Goal: Transaction & Acquisition: Book appointment/travel/reservation

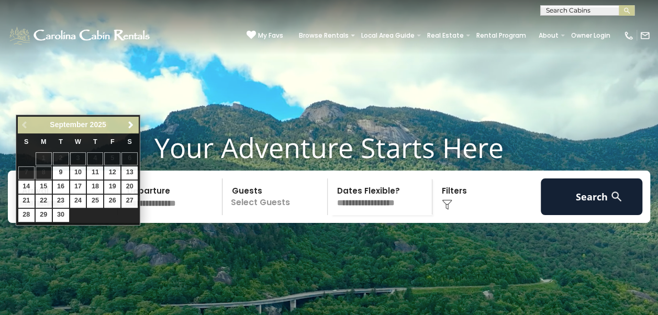
click at [346, 215] on select "**********" at bounding box center [382, 196] width 102 height 37
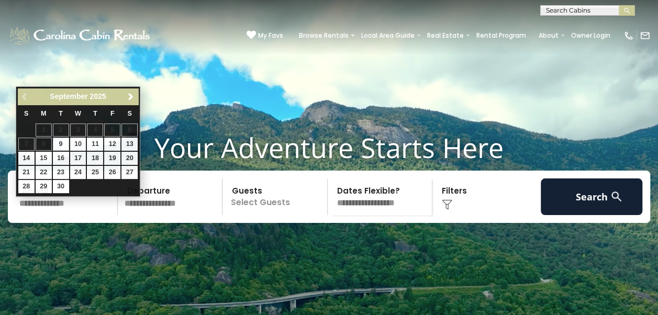
click at [79, 215] on input "text" at bounding box center [67, 196] width 102 height 37
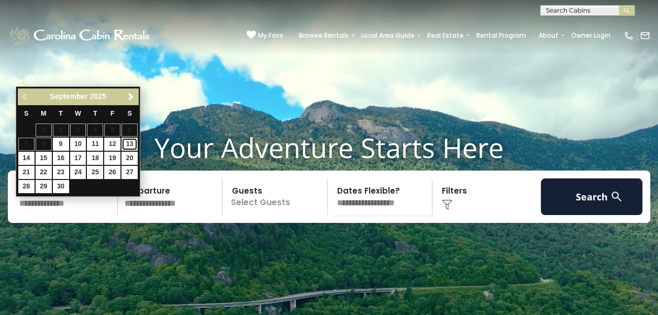
click at [125, 141] on link "13" at bounding box center [129, 144] width 16 height 13
type input "*******"
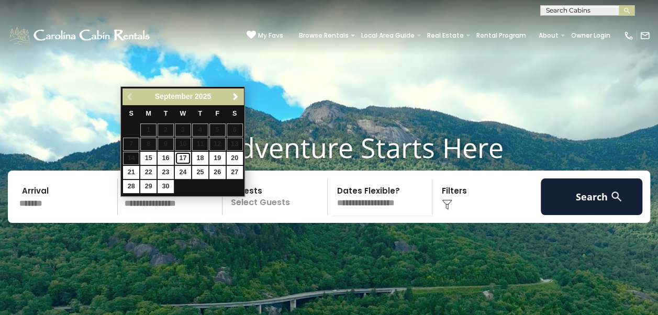
click at [181, 157] on link "17" at bounding box center [183, 158] width 16 height 13
type input "*******"
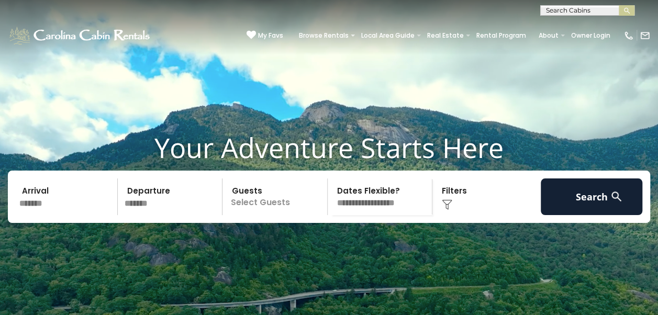
click at [344, 215] on select "**********" at bounding box center [382, 196] width 102 height 37
select select "*"
click at [331, 195] on select "**********" at bounding box center [382, 196] width 102 height 37
click at [256, 215] on p "Select Guests" at bounding box center [277, 196] width 102 height 37
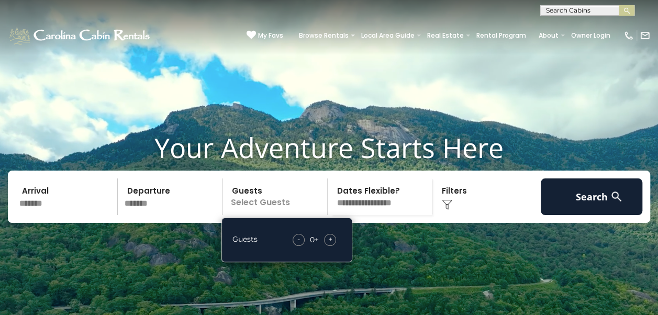
click at [326, 246] on div "+" at bounding box center [330, 240] width 12 height 12
click at [329, 244] on span "+" at bounding box center [330, 239] width 4 height 10
click at [459, 211] on div "Click to Choose" at bounding box center [486, 196] width 102 height 37
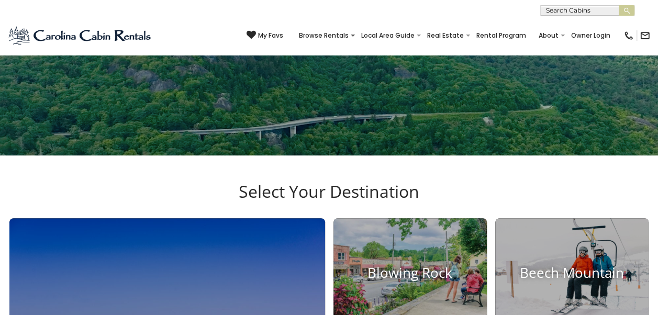
scroll to position [163, 0]
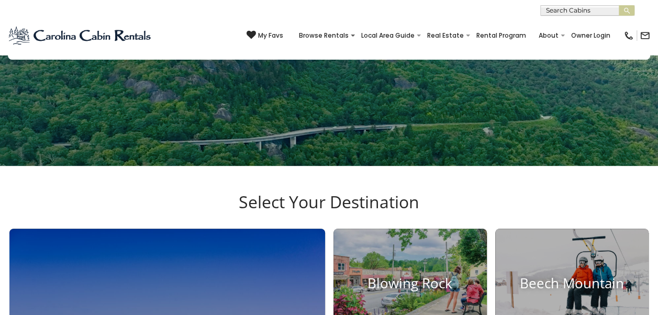
click at [415, 52] on select "**********" at bounding box center [382, 33] width 102 height 37
click at [447, 47] on img at bounding box center [447, 41] width 10 height 10
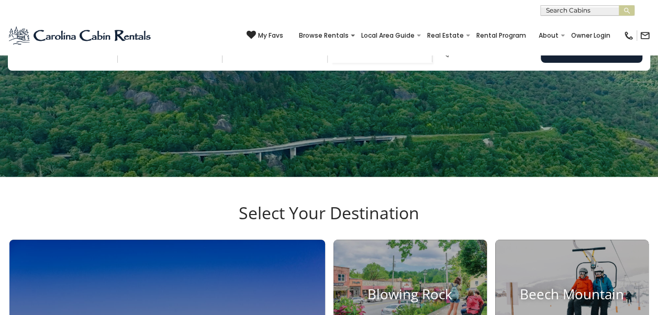
scroll to position [142, 0]
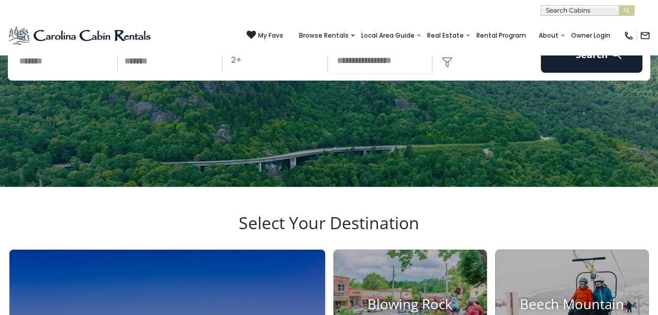
click at [451, 67] on img at bounding box center [447, 62] width 10 height 10
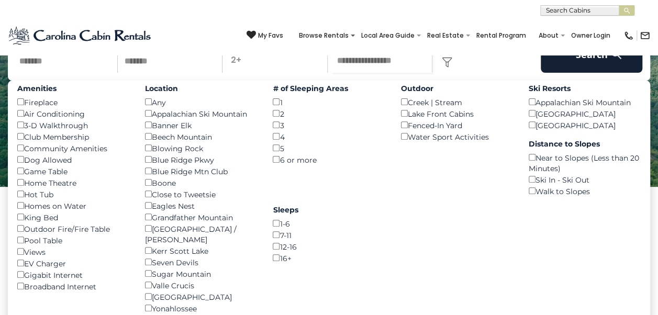
click at [19, 165] on div "Dog Allowed ()" at bounding box center [73, 160] width 112 height 12
click at [573, 65] on button "Search" at bounding box center [592, 54] width 102 height 37
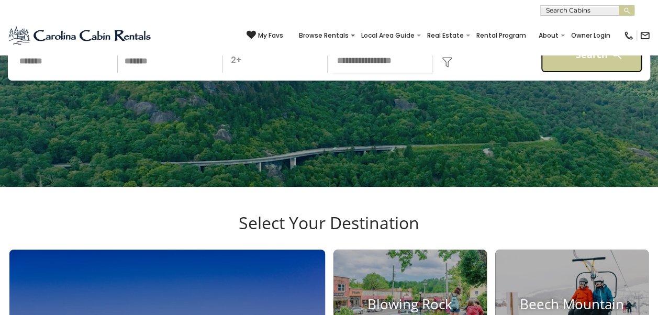
click at [565, 73] on button "Search" at bounding box center [592, 54] width 102 height 37
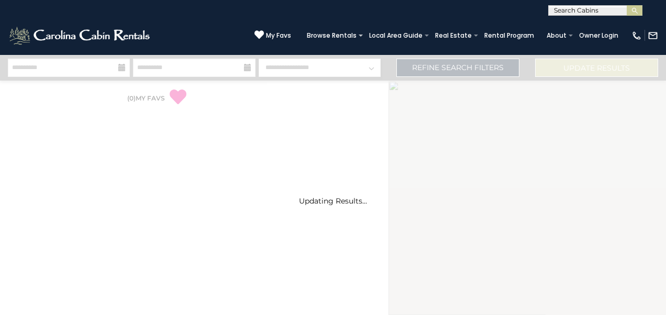
select select "*"
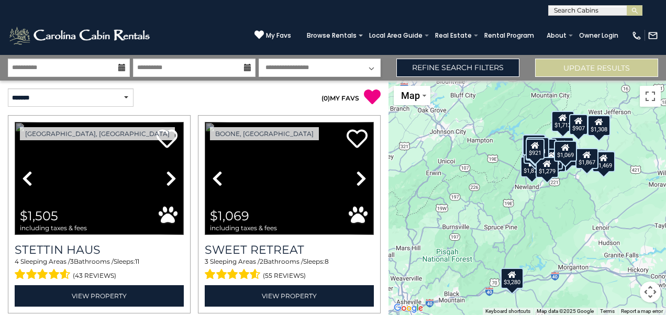
click at [538, 156] on div "$921" at bounding box center [534, 149] width 19 height 21
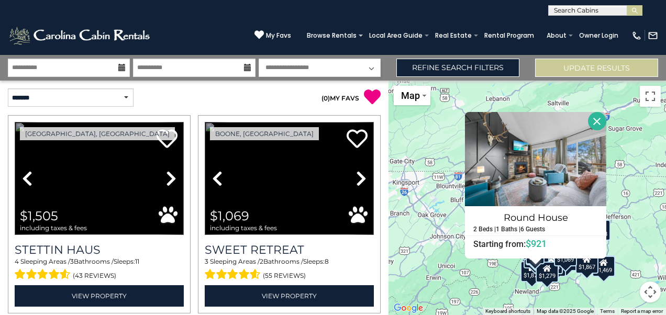
click at [588, 122] on button "Close" at bounding box center [597, 121] width 18 height 18
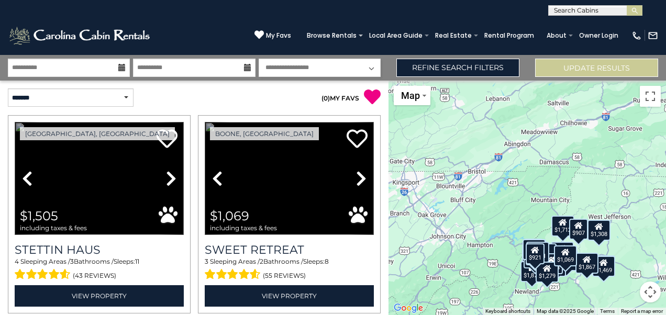
click at [551, 258] on icon at bounding box center [551, 259] width 8 height 7
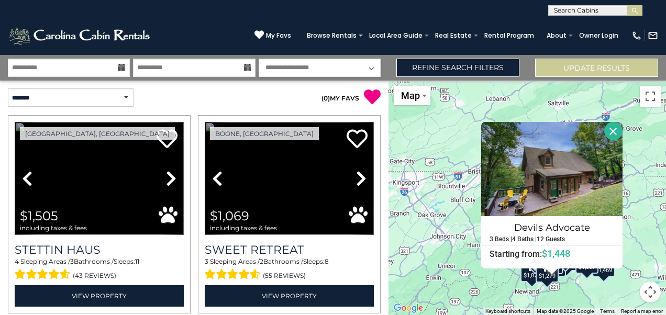
click at [462, 277] on div "$1,505 $1,069 $1,408 $1,358 $3,280 $2,141 $2,128 $1,222 $811 $1,467 $1,966 $1,9…" at bounding box center [526, 198] width 277 height 234
click at [654, 289] on button "Map camera controls" at bounding box center [649, 292] width 21 height 21
click at [617, 239] on button "Zoom in" at bounding box center [623, 239] width 21 height 21
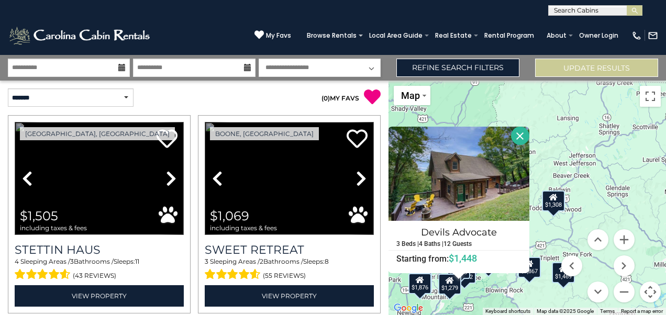
drag, startPoint x: 634, startPoint y: 217, endPoint x: 492, endPoint y: 134, distance: 164.6
click at [492, 134] on div "$1,505 $1,069 $1,408 $1,358 $3,280 $2,141 $2,128 $1,222 $811 $1,467 $1,966 $1,9…" at bounding box center [526, 198] width 277 height 234
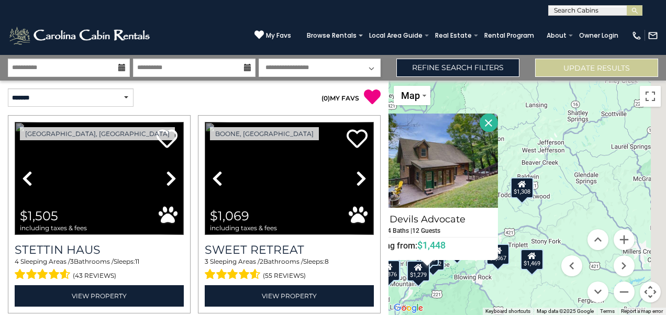
click at [492, 134] on div "$1,505 $1,069 $1,408 $1,358 $3,280 $2,141 $2,128 $1,222 $811 $1,467 $1,966 $1,9…" at bounding box center [526, 198] width 277 height 234
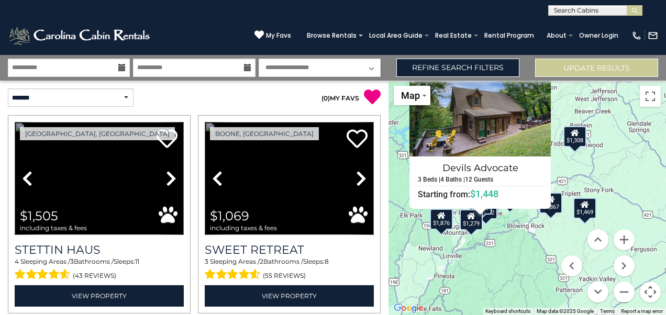
drag, startPoint x: 508, startPoint y: 240, endPoint x: 563, endPoint y: 189, distance: 75.2
click at [563, 189] on div "$1,505 $1,069 $1,408 $1,358 $3,280 $2,141 $2,128 $1,222 $811 $1,467 $1,966 $1,9…" at bounding box center [526, 198] width 277 height 234
click at [623, 239] on button "Zoom in" at bounding box center [623, 239] width 21 height 21
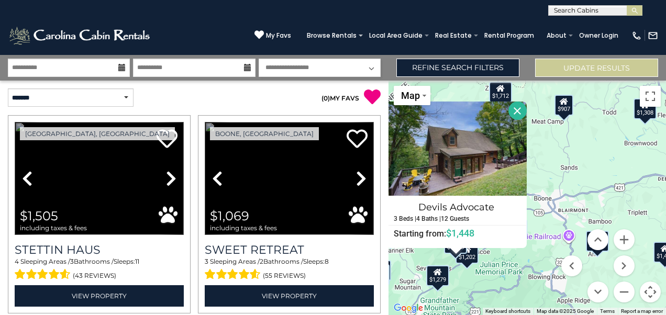
drag, startPoint x: 554, startPoint y: 161, endPoint x: 579, endPoint y: 186, distance: 35.5
click at [579, 186] on div "$1,505 $1,069 $1,408 $1,358 $3,280 $2,141 $2,128 $1,222 $811 $1,467 $1,966 $1,9…" at bounding box center [526, 198] width 277 height 234
click at [508, 111] on button "Close" at bounding box center [517, 111] width 18 height 18
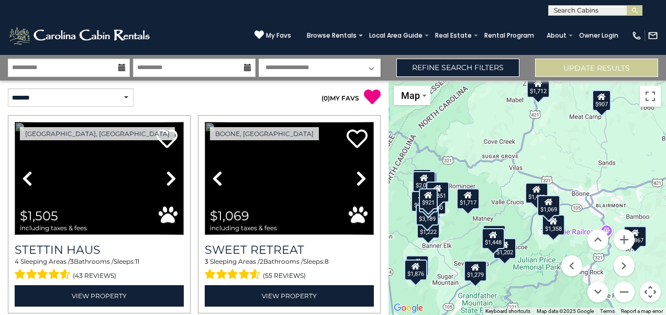
drag, startPoint x: 506, startPoint y: 149, endPoint x: 545, endPoint y: 143, distance: 39.1
click at [545, 143] on div "$1,505 $1,069 $1,408 $1,358 $3,280 $2,141 $2,128 $1,222 $811 $1,467 $1,966 $1,9…" at bounding box center [526, 198] width 277 height 234
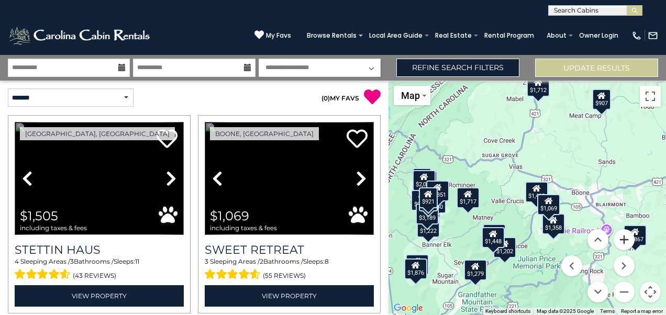
click at [627, 240] on button "Zoom in" at bounding box center [623, 239] width 21 height 21
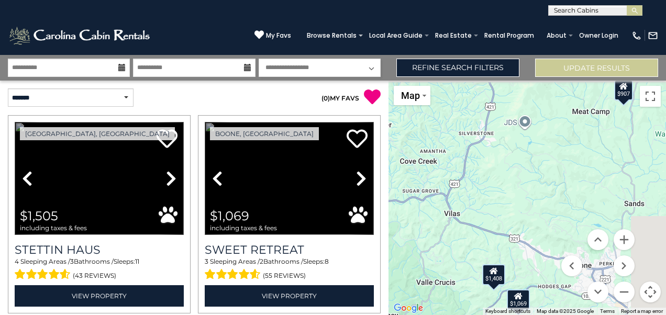
drag, startPoint x: 471, startPoint y: 232, endPoint x: 424, endPoint y: 303, distance: 85.8
click at [424, 303] on div "$1,505 $1,069 $1,408 $1,358 $3,280 $2,141 $2,128 $1,222 $811 $1,467 $1,966 $1,9…" at bounding box center [526, 198] width 277 height 234
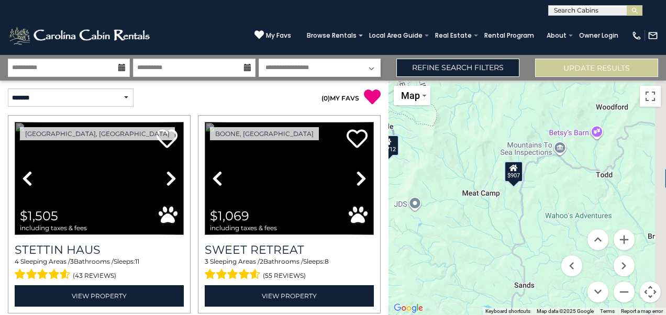
drag, startPoint x: 568, startPoint y: 193, endPoint x: 449, endPoint y: 279, distance: 146.5
click at [449, 279] on div "$1,505 $1,069 $1,408 $1,358 $3,280 $2,141 $2,128 $1,222 $811 $1,467 $1,966 $1,9…" at bounding box center [526, 198] width 277 height 234
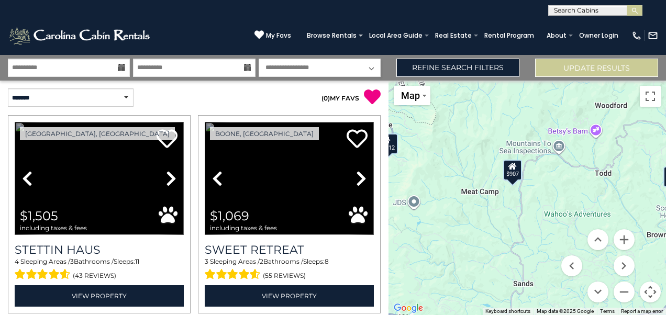
click at [510, 174] on div "$907" at bounding box center [512, 170] width 19 height 21
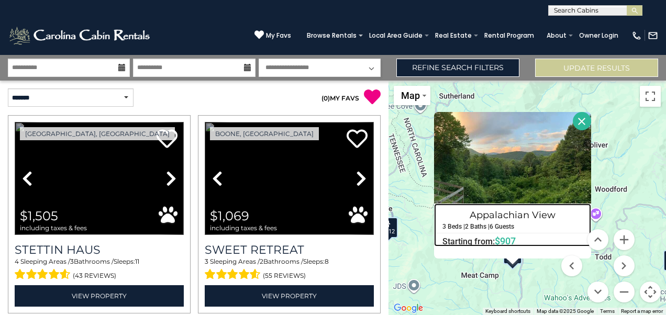
click at [511, 207] on h4 "Appalachian View" at bounding box center [512, 215] width 156 height 17
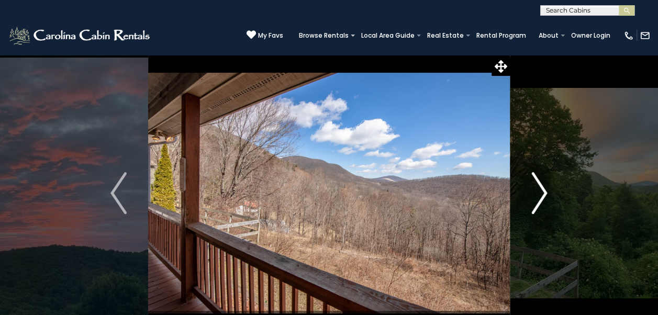
click at [534, 186] on img "Next" at bounding box center [539, 193] width 16 height 42
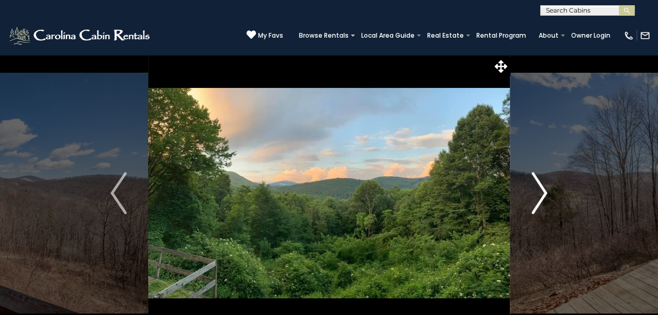
click at [534, 186] on img "Next" at bounding box center [539, 193] width 16 height 42
